Goal: Task Accomplishment & Management: Complete application form

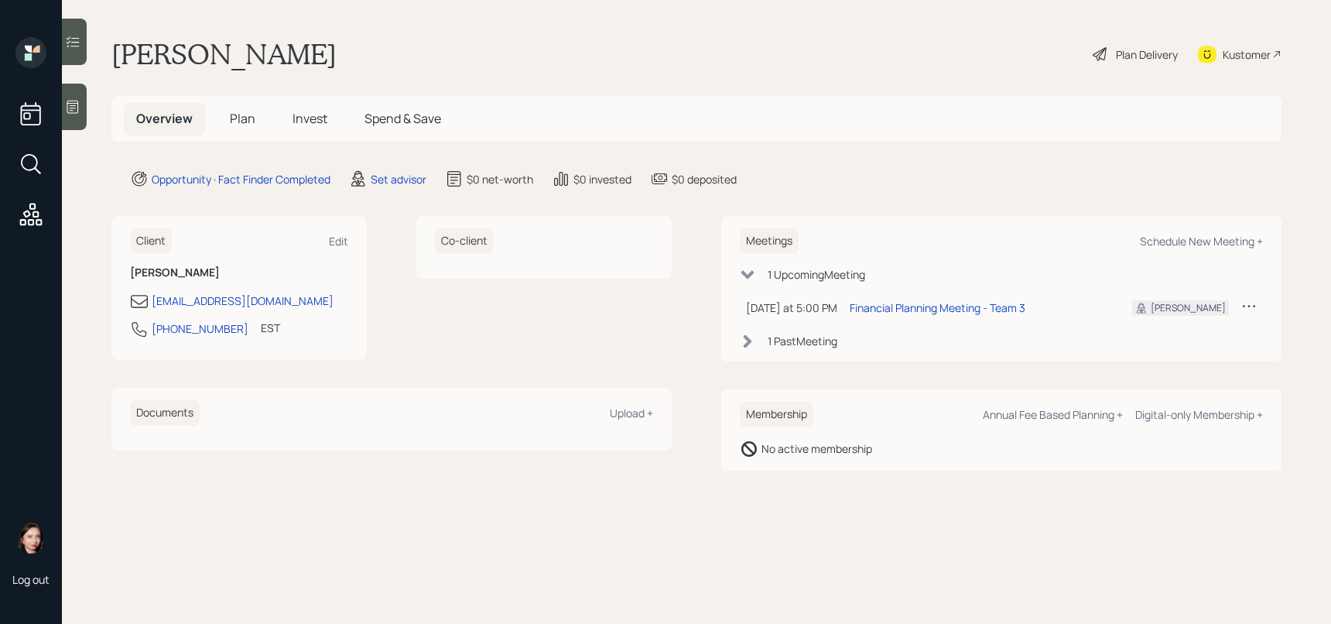
click at [65, 104] on icon at bounding box center [72, 106] width 15 height 15
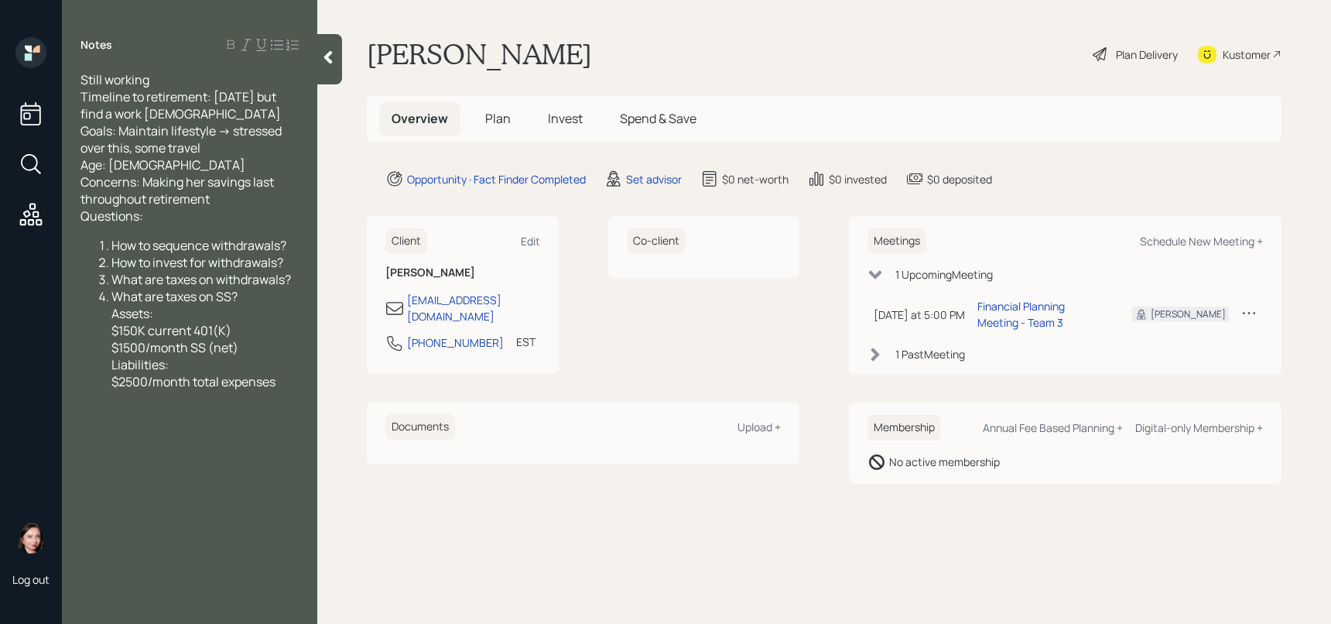
click at [322, 45] on div at bounding box center [329, 59] width 25 height 50
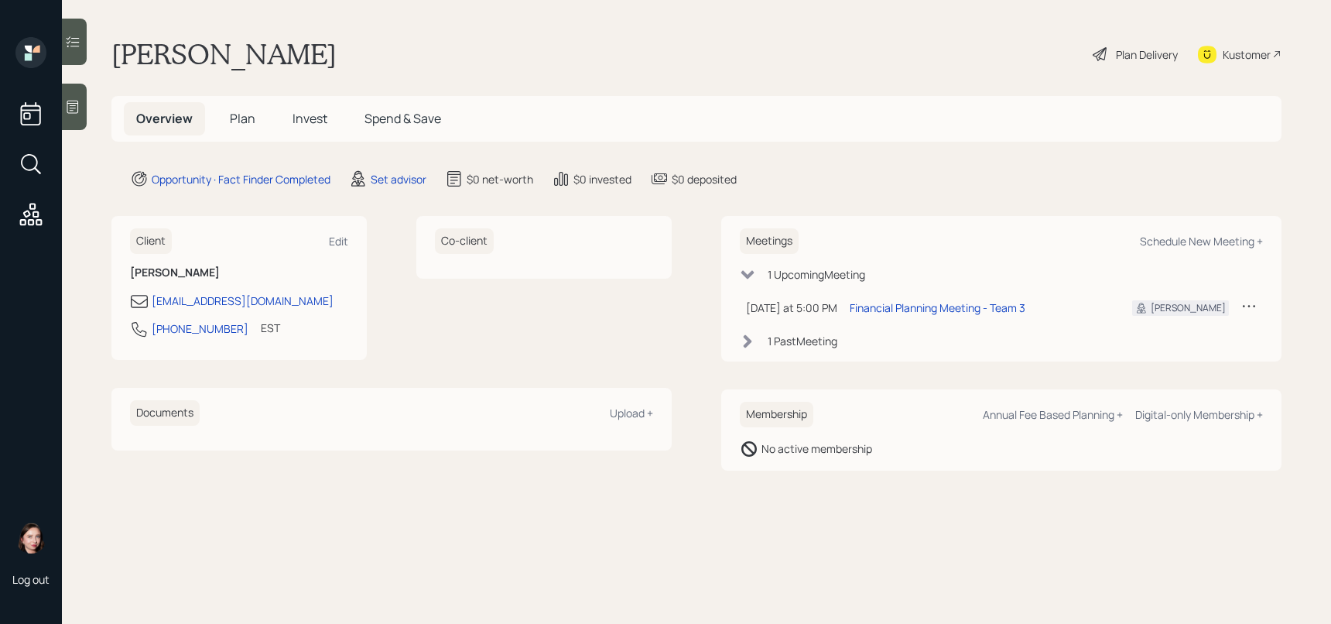
click at [1121, 55] on div "Plan Delivery" at bounding box center [1147, 54] width 62 height 16
click at [88, 106] on main "Janice Johnson Plan Delivery Kustomer Overview Plan Invest Spend & Save Opportu…" at bounding box center [696, 312] width 1269 height 624
click at [70, 108] on icon at bounding box center [72, 106] width 15 height 15
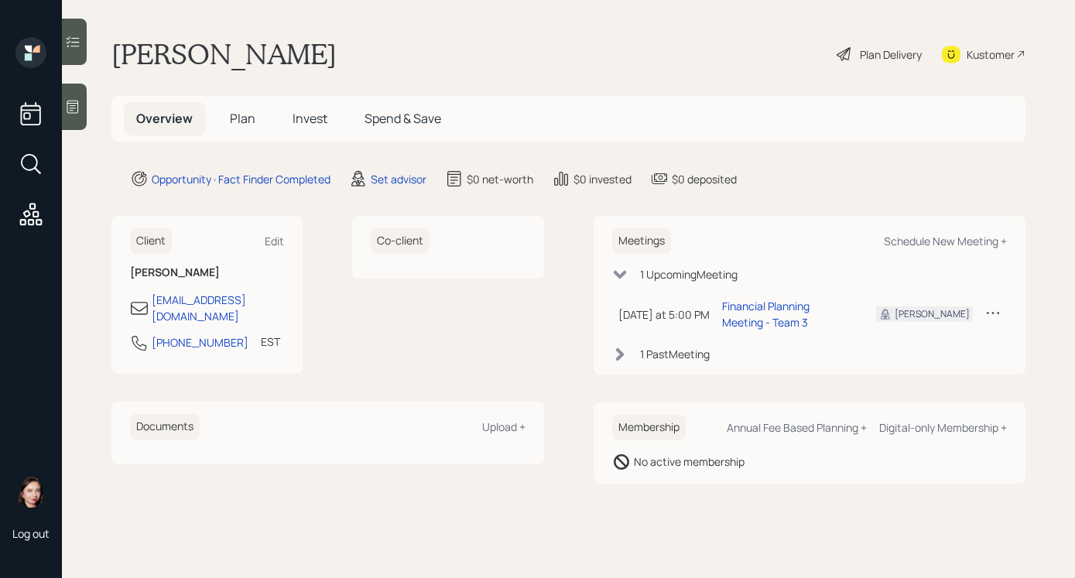
click at [850, 50] on icon at bounding box center [844, 54] width 19 height 19
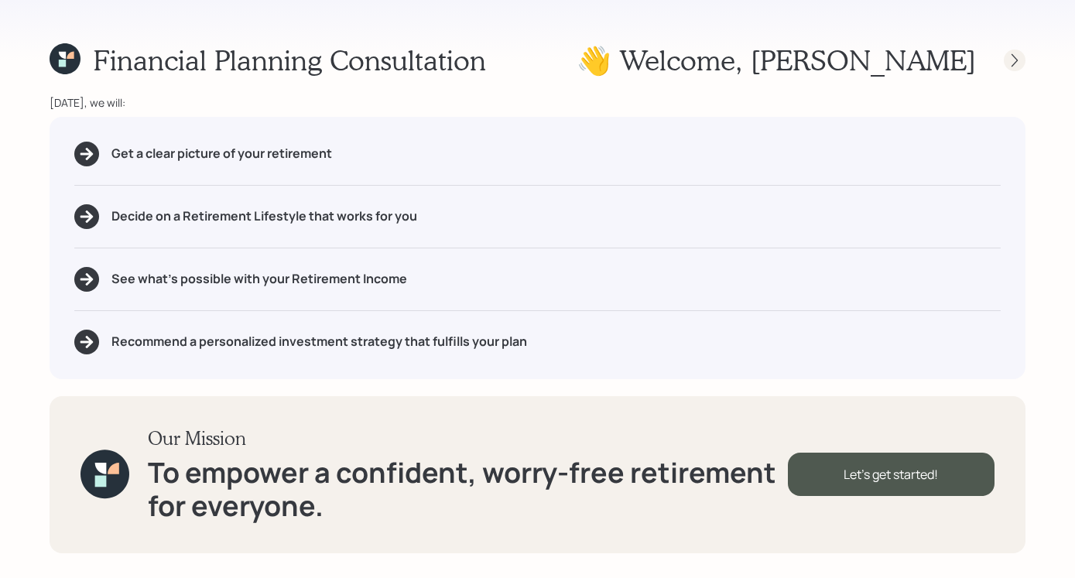
click at [1014, 68] on div at bounding box center [1015, 61] width 22 height 22
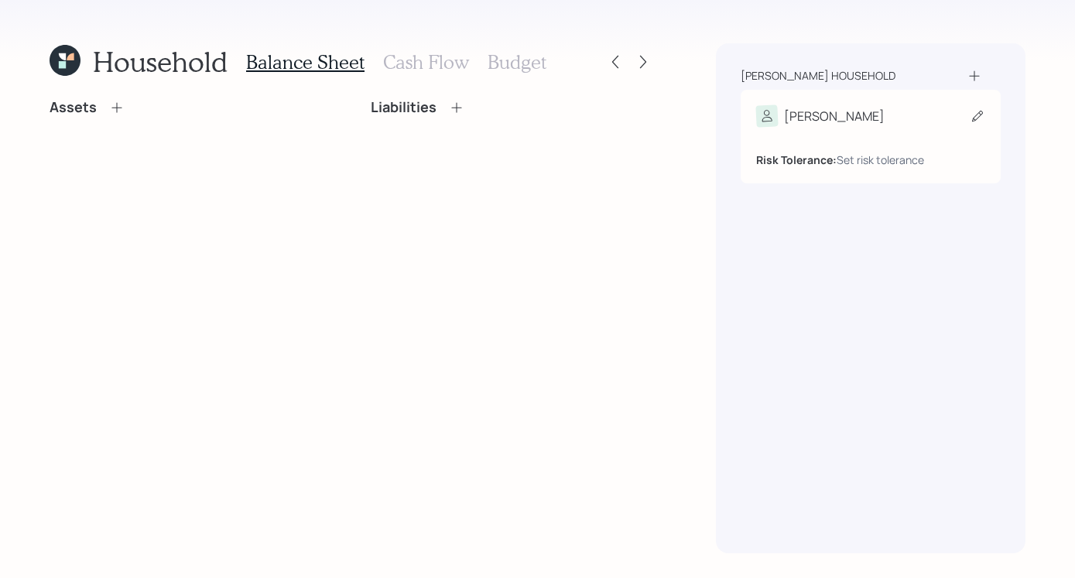
click at [880, 128] on div "Risk Tolerance: Set risk tolerance" at bounding box center [870, 147] width 229 height 41
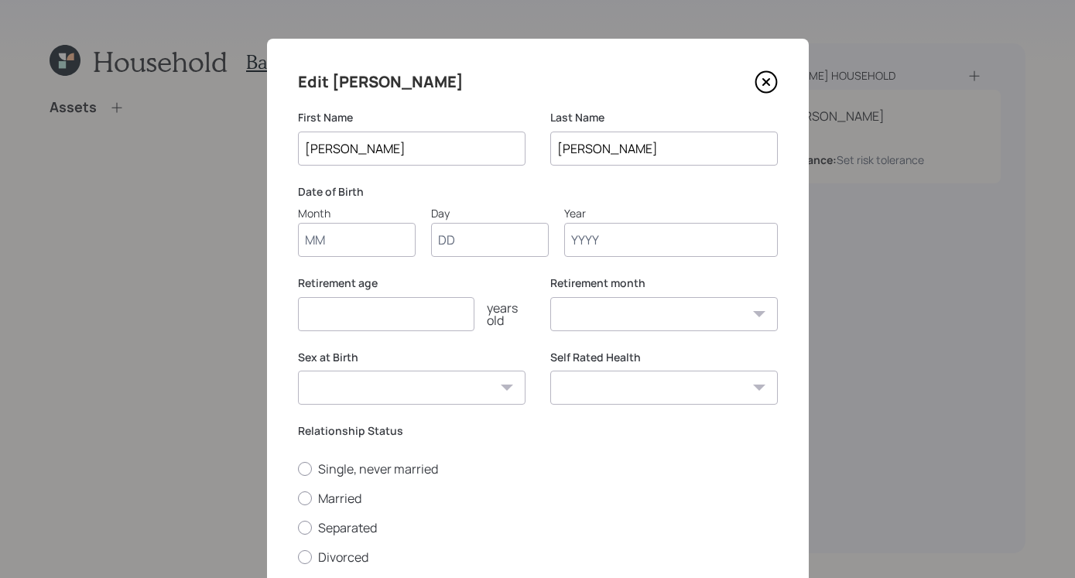
click at [662, 238] on input "Year" at bounding box center [671, 240] width 214 height 34
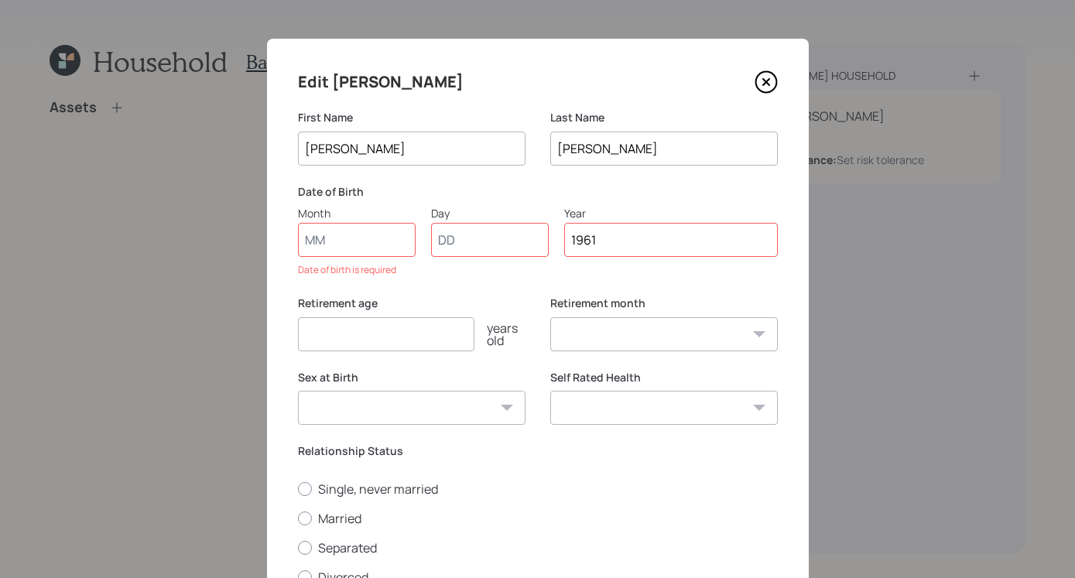
type input "1961"
click at [310, 221] on div "Month" at bounding box center [357, 213] width 118 height 16
click at [328, 245] on input "Month" at bounding box center [357, 240] width 118 height 34
type input "01"
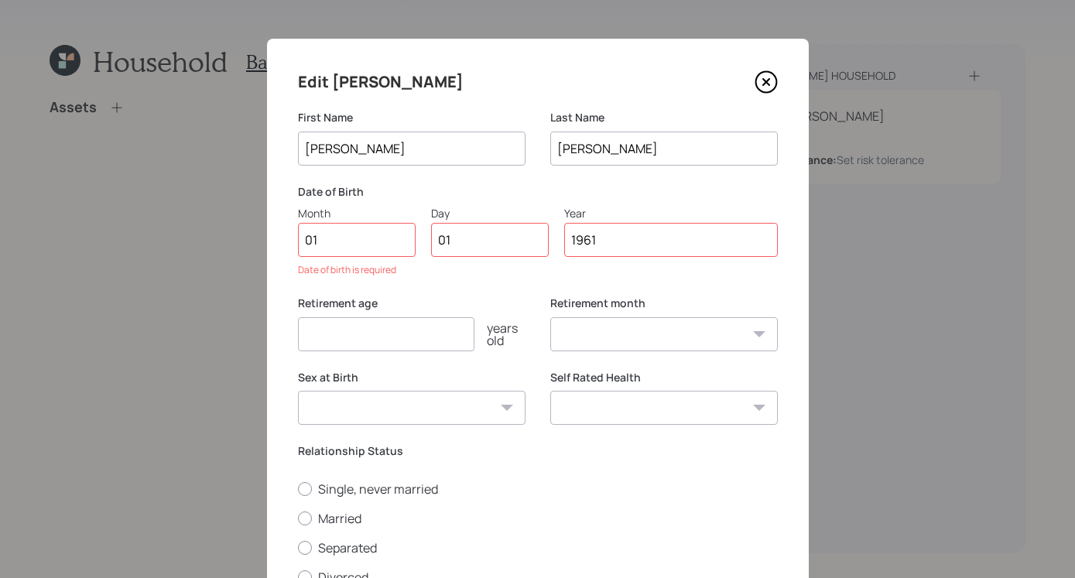
click at [668, 319] on select "January February March April May June July August September October November De…" at bounding box center [664, 334] width 228 height 34
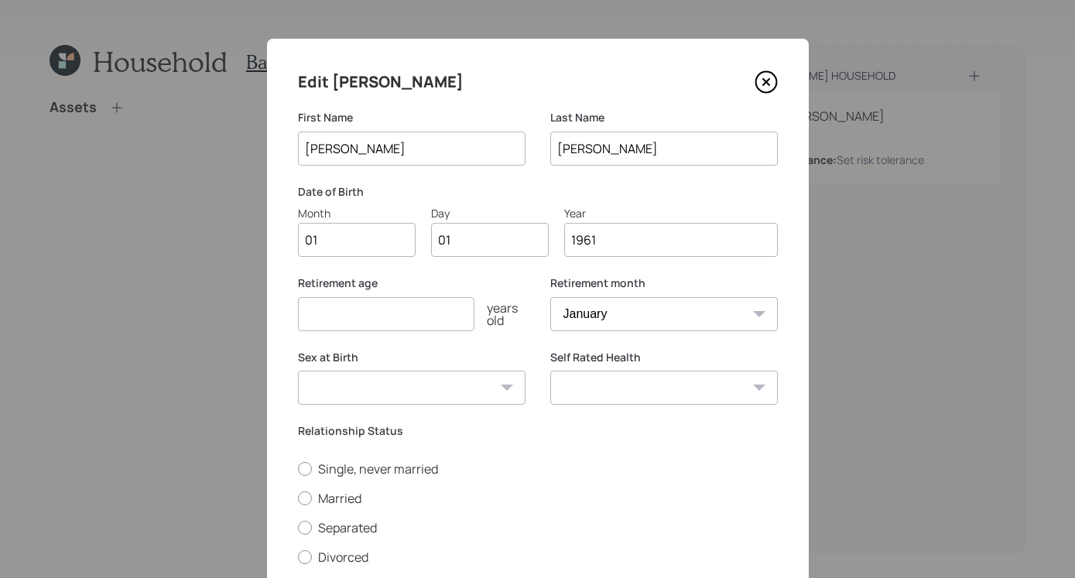
select select "2"
click at [550, 297] on select "January February March April May June July August September October November De…" at bounding box center [664, 314] width 228 height 34
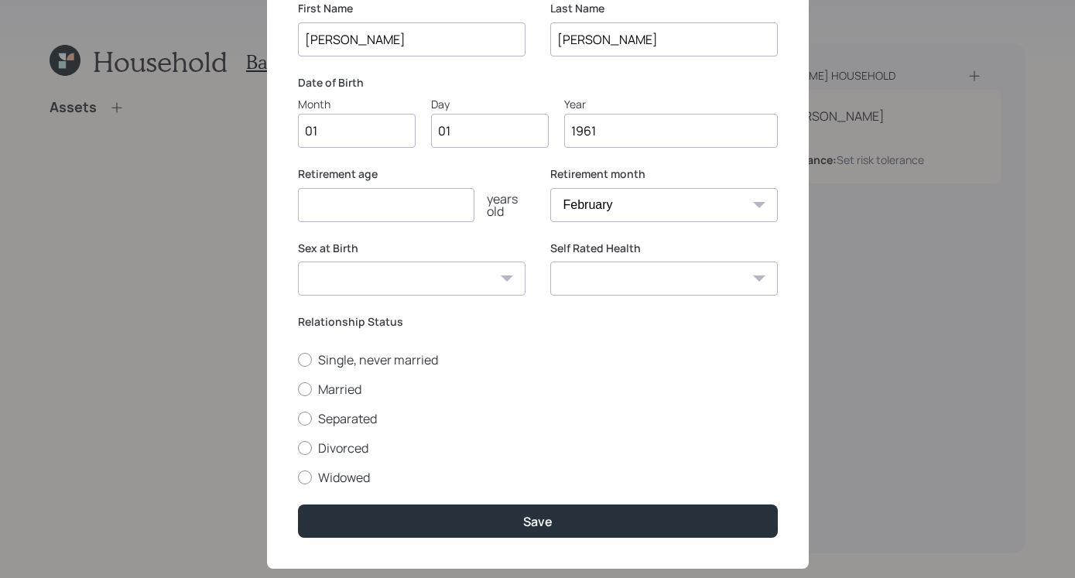
scroll to position [139, 0]
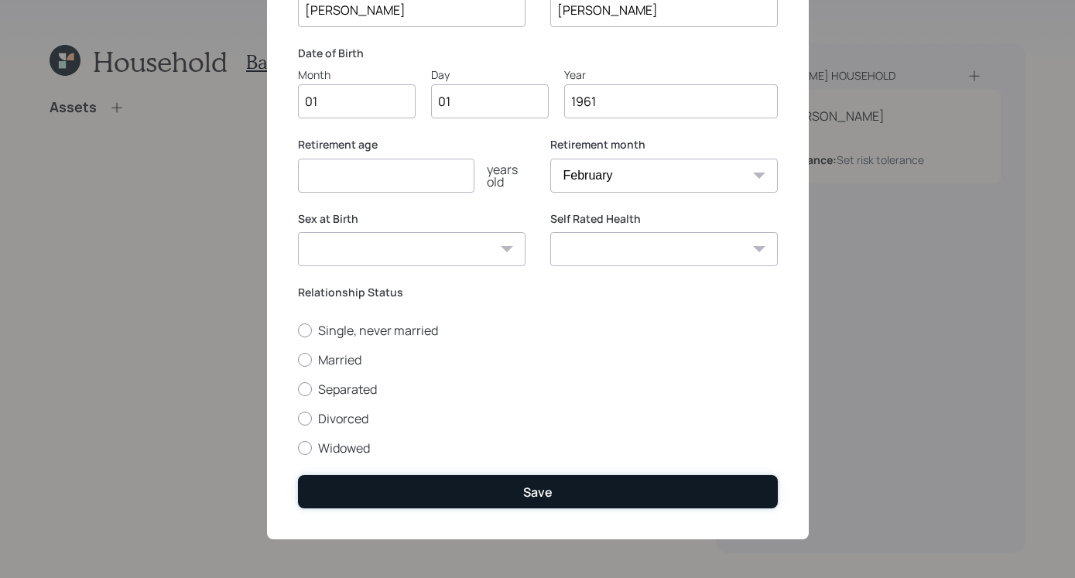
click at [538, 489] on div "Save" at bounding box center [537, 492] width 29 height 17
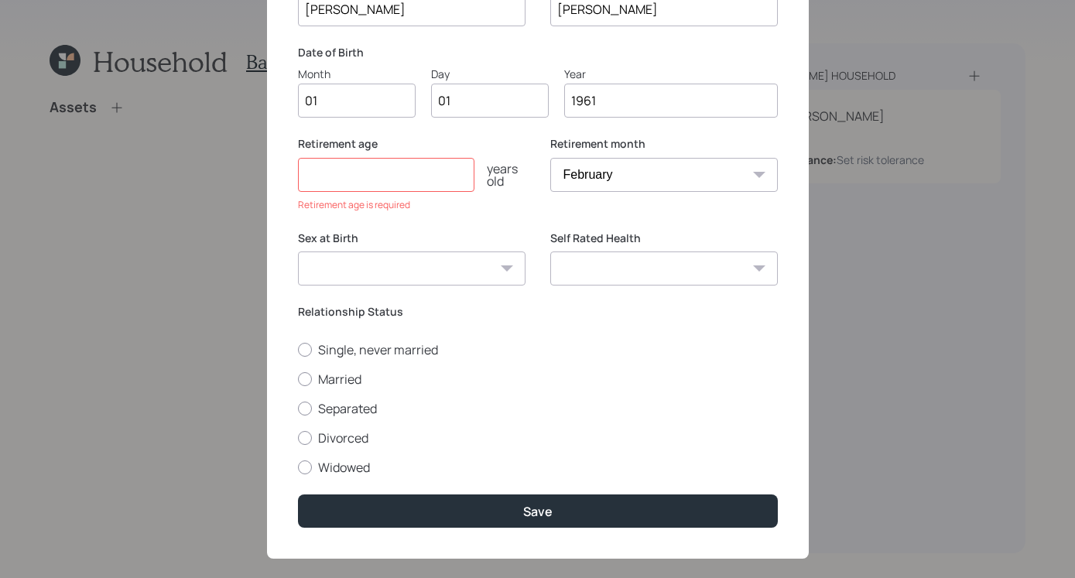
click at [382, 181] on input "number" at bounding box center [386, 175] width 176 height 34
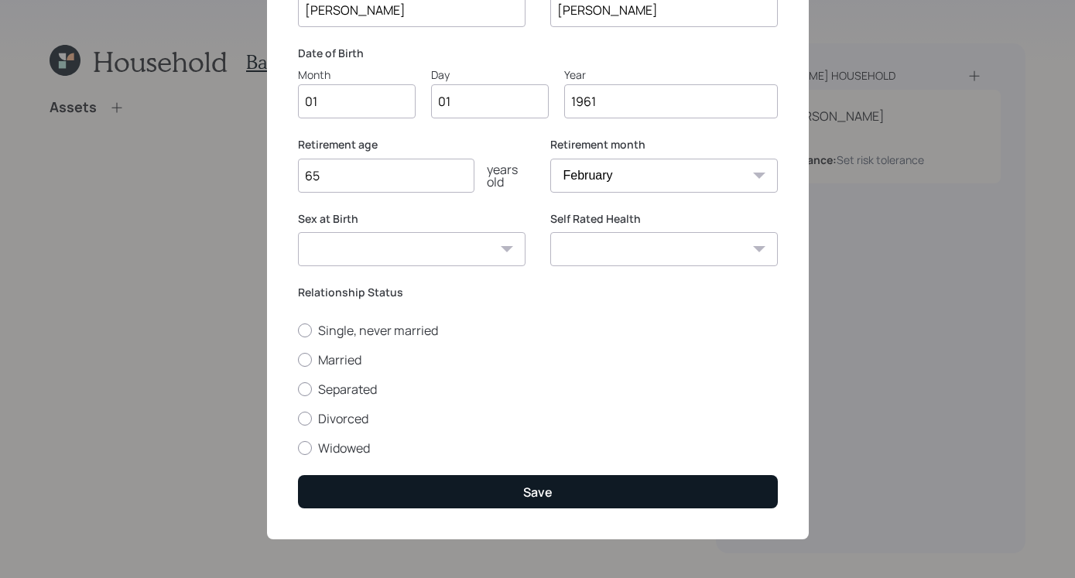
type input "65"
click at [592, 490] on button "Save" at bounding box center [538, 491] width 480 height 33
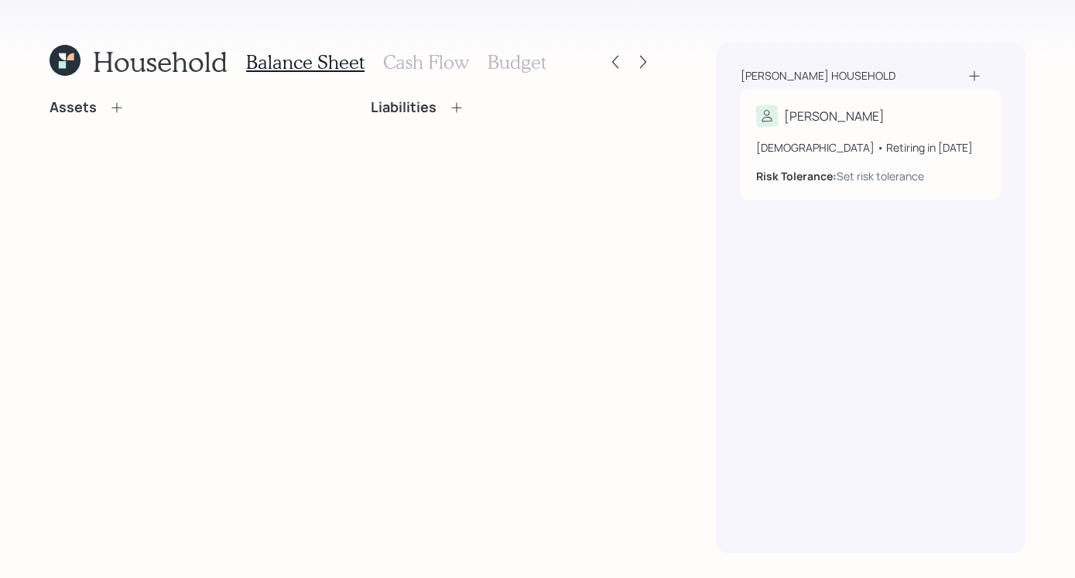
click at [110, 111] on icon at bounding box center [116, 107] width 15 height 15
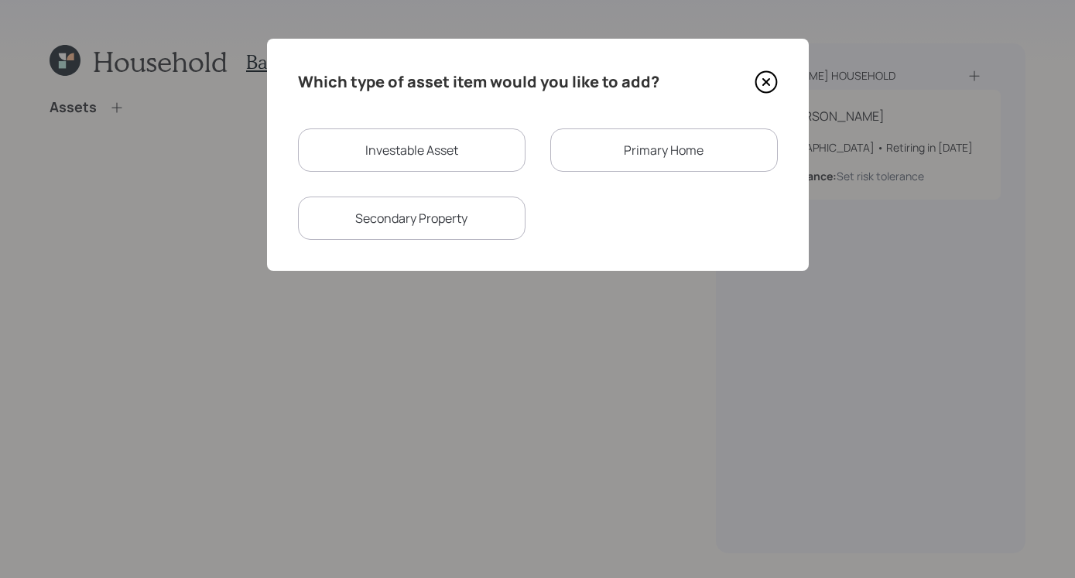
click at [447, 162] on div "Investable Asset" at bounding box center [412, 149] width 228 height 43
select select "taxable"
select select "balanced"
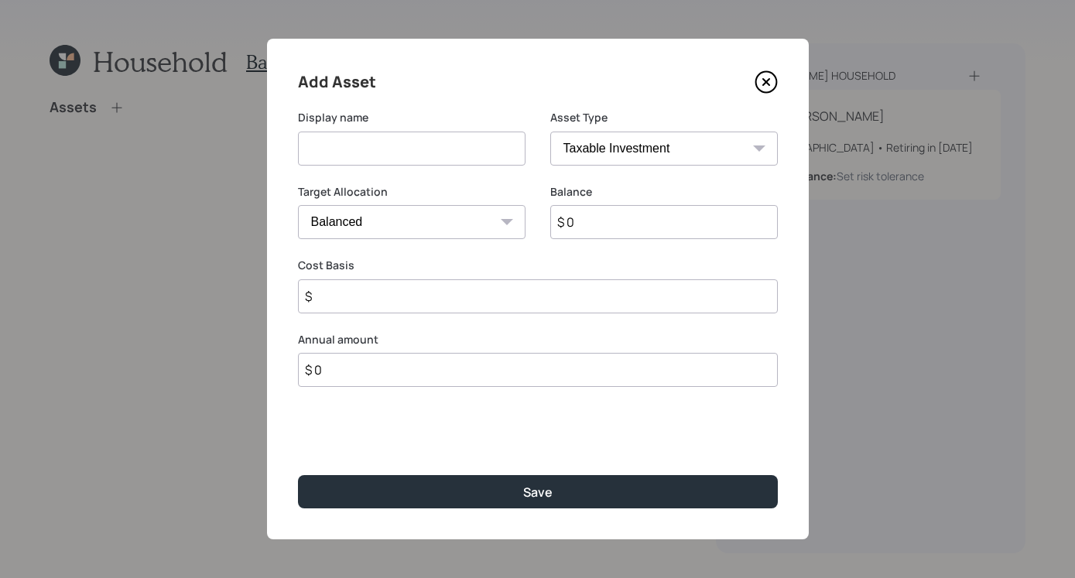
click at [462, 157] on input at bounding box center [412, 149] width 228 height 34
type input "Current 401K"
click at [610, 132] on select "SEP [PERSON_NAME] IRA 401(k) [PERSON_NAME] 401(k) 403(b) [PERSON_NAME] 403(b) 4…" at bounding box center [664, 149] width 228 height 34
select select "company_sponsored"
click at [550, 132] on select "SEP [PERSON_NAME] IRA 401(k) [PERSON_NAME] 401(k) 403(b) [PERSON_NAME] 403(b) 4…" at bounding box center [664, 149] width 228 height 34
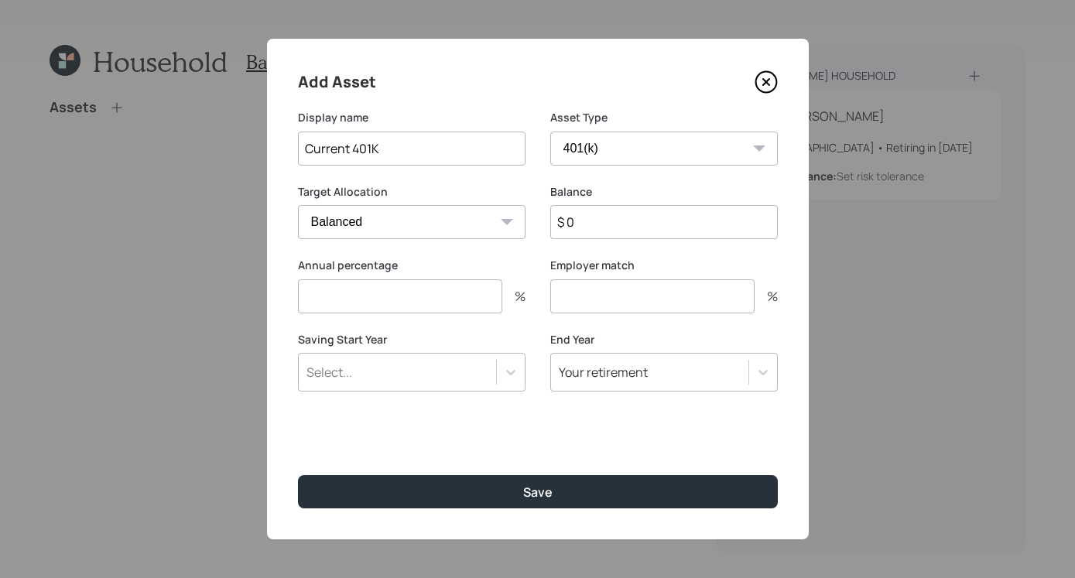
click at [669, 212] on input "$ 0" at bounding box center [664, 222] width 228 height 34
type input "$ 150,000"
click at [438, 306] on input "number" at bounding box center [400, 296] width 204 height 34
type input "1"
click at [662, 283] on input "number" at bounding box center [652, 296] width 204 height 34
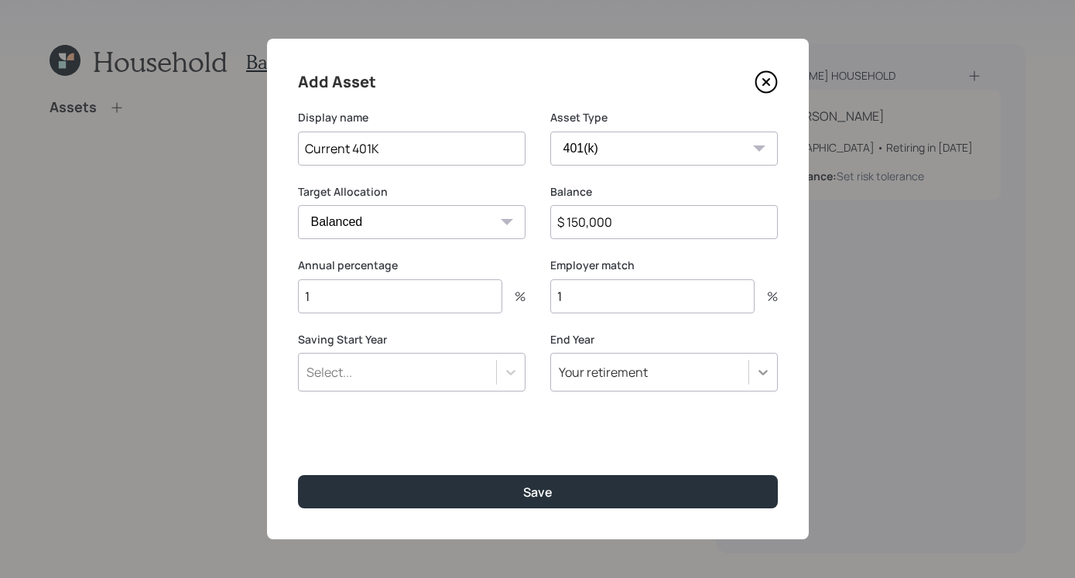
type input "1"
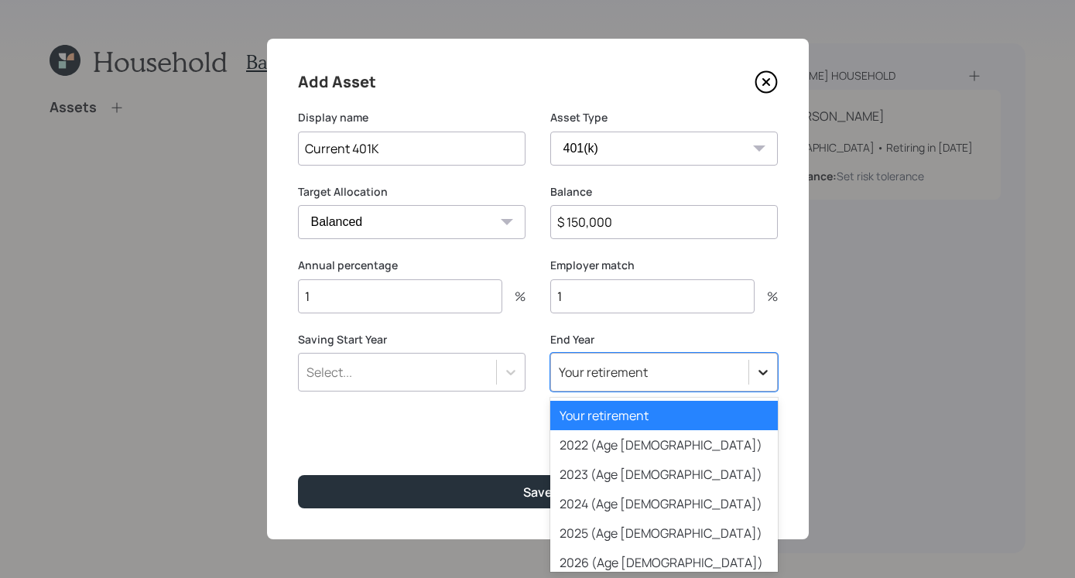
click at [752, 374] on div at bounding box center [763, 372] width 28 height 28
click at [691, 557] on div "2026 (Age [DEMOGRAPHIC_DATA])" at bounding box center [664, 562] width 228 height 29
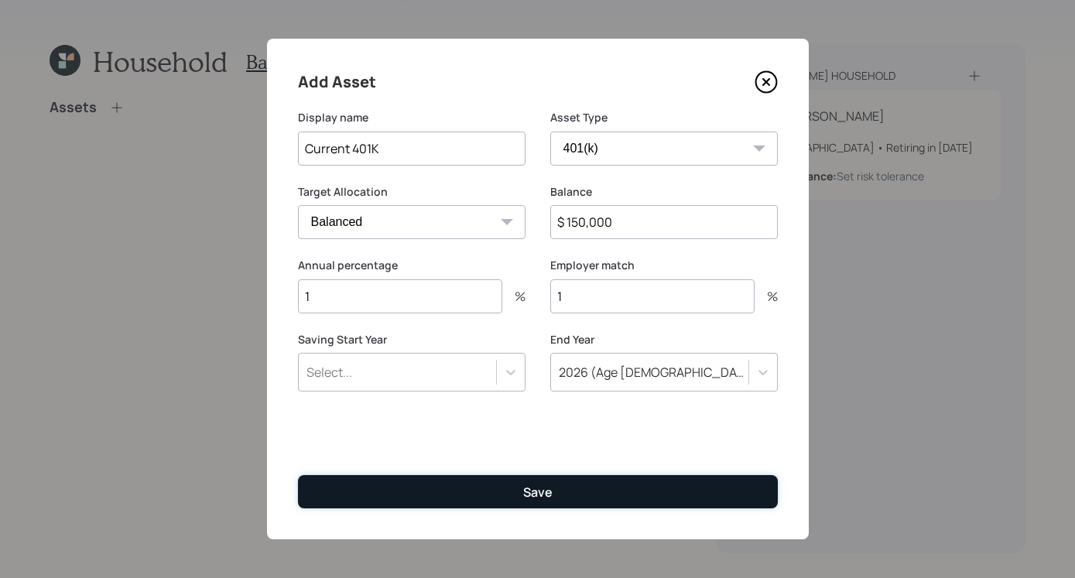
click at [539, 485] on div "Save" at bounding box center [537, 492] width 29 height 17
click at [522, 497] on button "Save" at bounding box center [538, 491] width 480 height 33
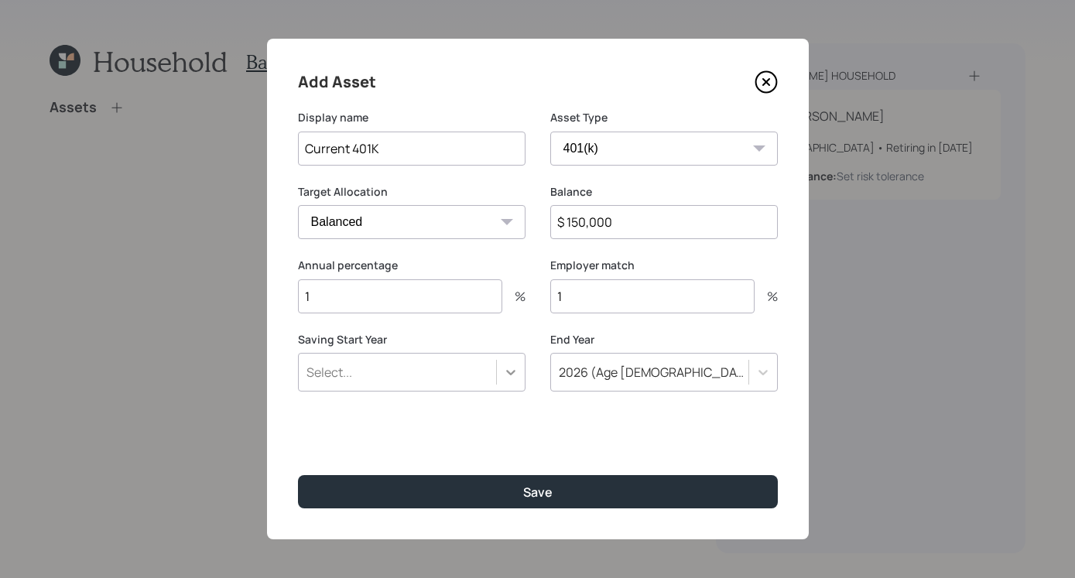
click at [511, 379] on icon at bounding box center [510, 372] width 15 height 15
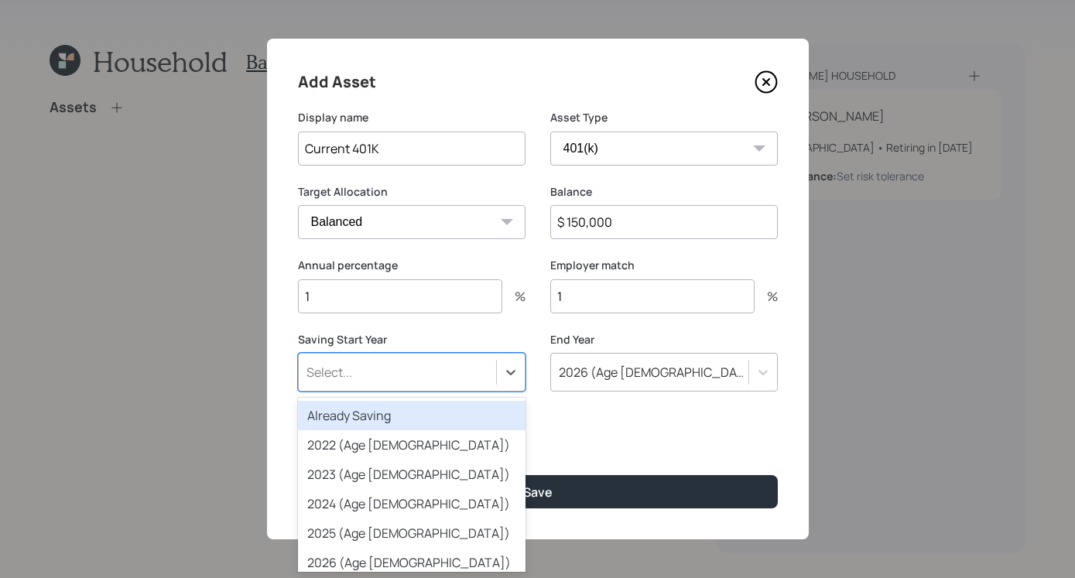
click at [443, 414] on div "Already Saving" at bounding box center [412, 415] width 228 height 29
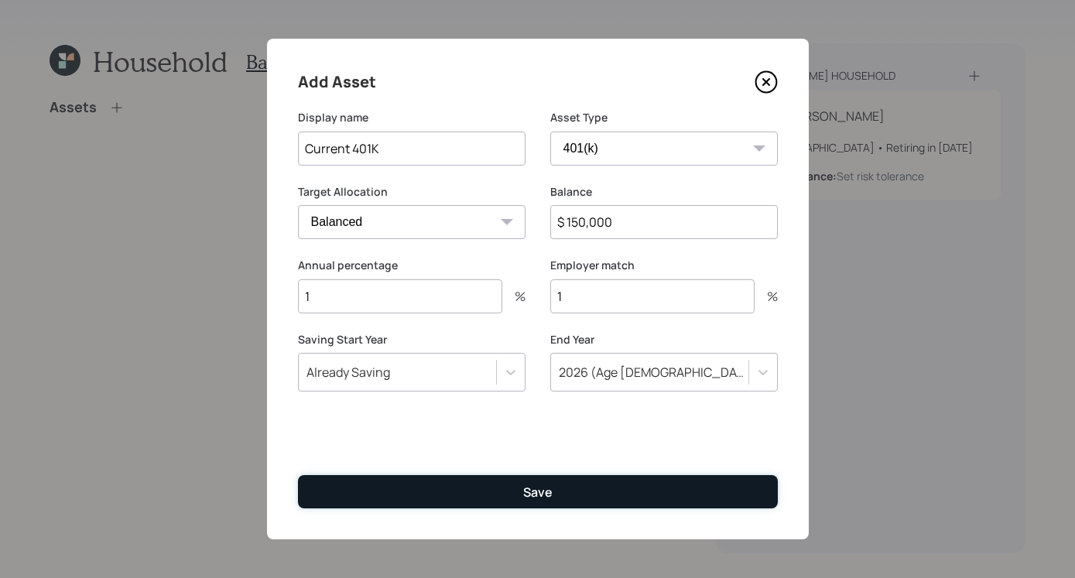
click at [594, 483] on button "Save" at bounding box center [538, 491] width 480 height 33
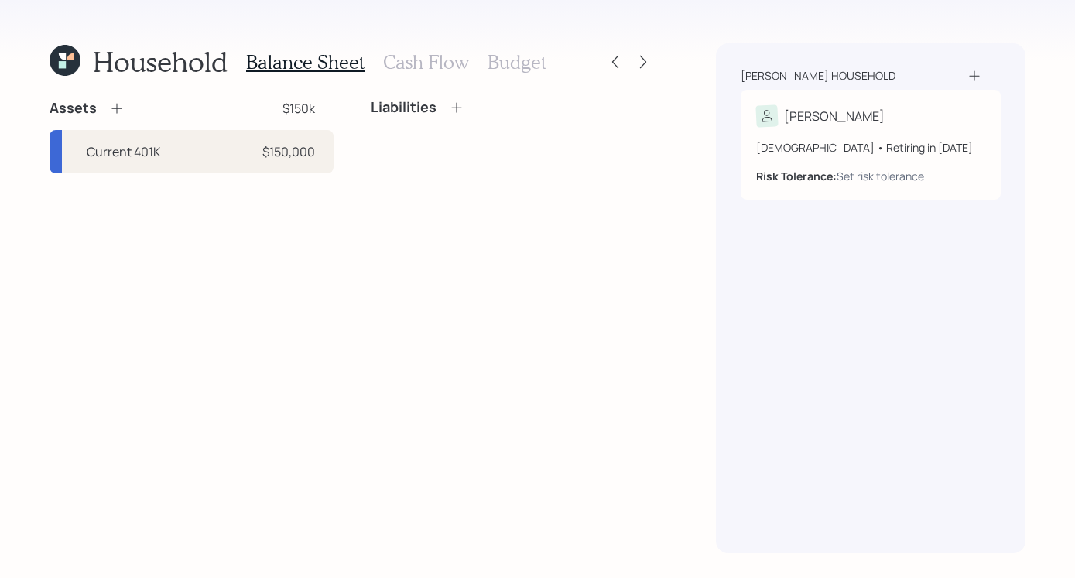
click at [440, 67] on h3 "Cash Flow" at bounding box center [426, 62] width 86 height 22
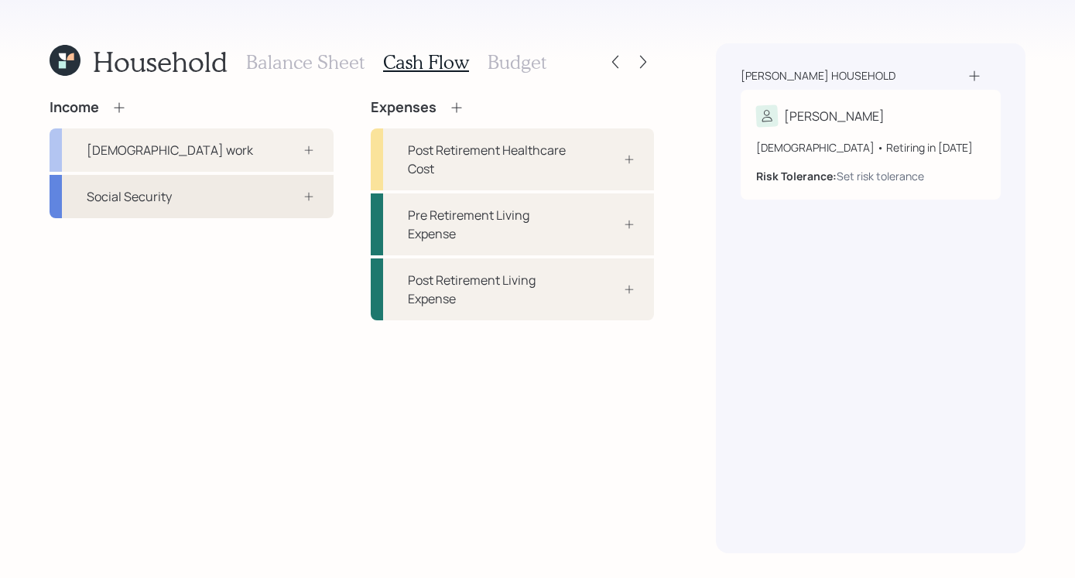
click at [306, 191] on icon at bounding box center [309, 196] width 12 height 12
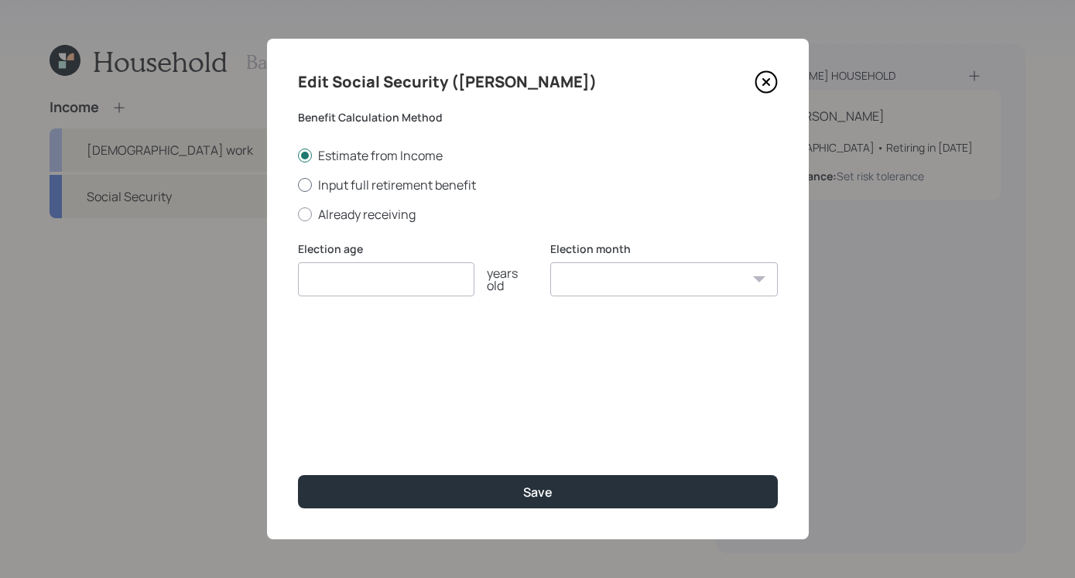
click at [311, 187] on label "Input full retirement benefit" at bounding box center [538, 184] width 480 height 17
click at [298, 185] on input "Input full retirement benefit" at bounding box center [297, 184] width 1 height 1
radio input "true"
click at [414, 292] on input "number" at bounding box center [386, 279] width 176 height 34
type input "65"
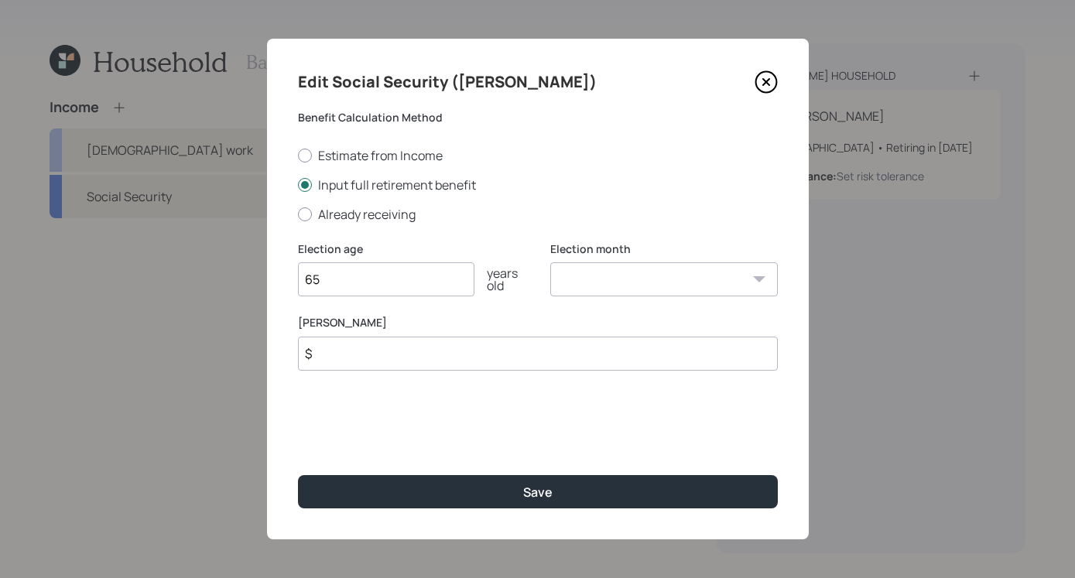
click at [660, 269] on select "January February March April May June July August September October November De…" at bounding box center [664, 279] width 228 height 34
select select "2"
click at [550, 262] on select "January February March April May June July August September October November De…" at bounding box center [664, 279] width 228 height 34
click at [518, 338] on input "$" at bounding box center [538, 354] width 480 height 34
click at [514, 346] on input "$" at bounding box center [538, 354] width 480 height 34
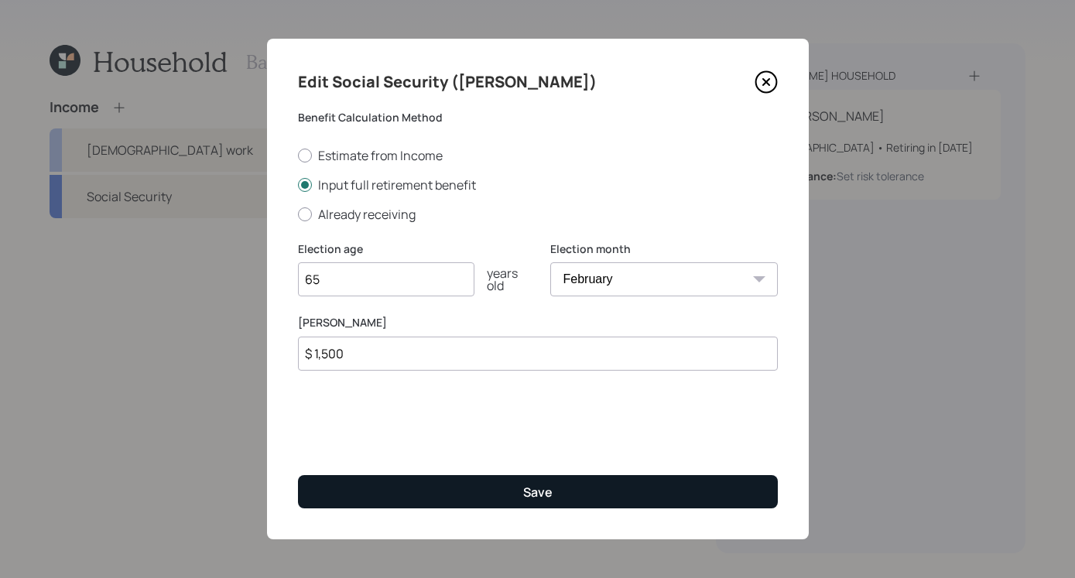
type input "$ 1,500"
click at [552, 489] on button "Save" at bounding box center [538, 491] width 480 height 33
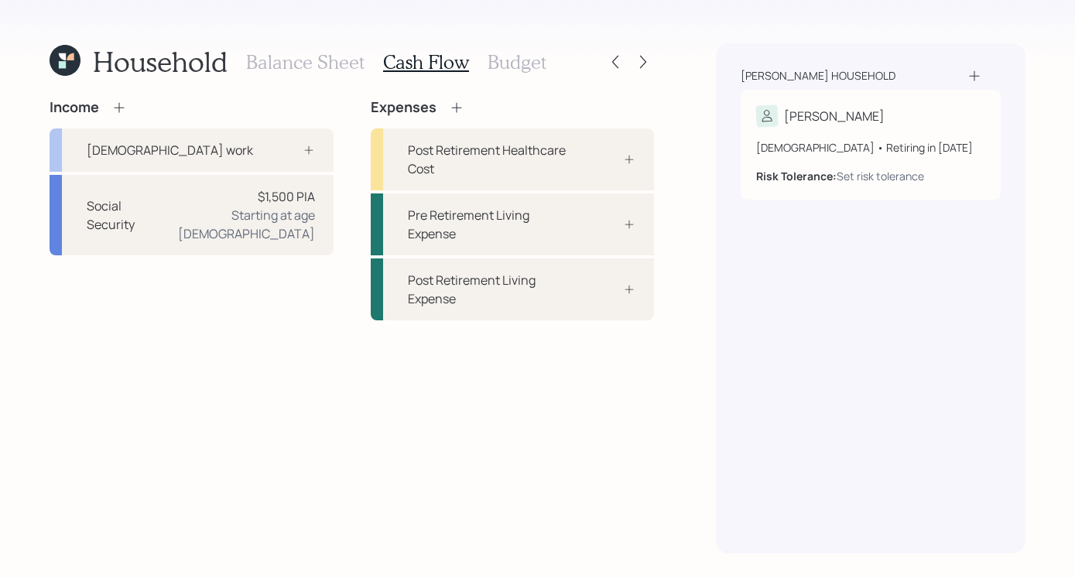
click at [313, 64] on h3 "Balance Sheet" at bounding box center [305, 62] width 118 height 22
